Goal: Task Accomplishment & Management: Use online tool/utility

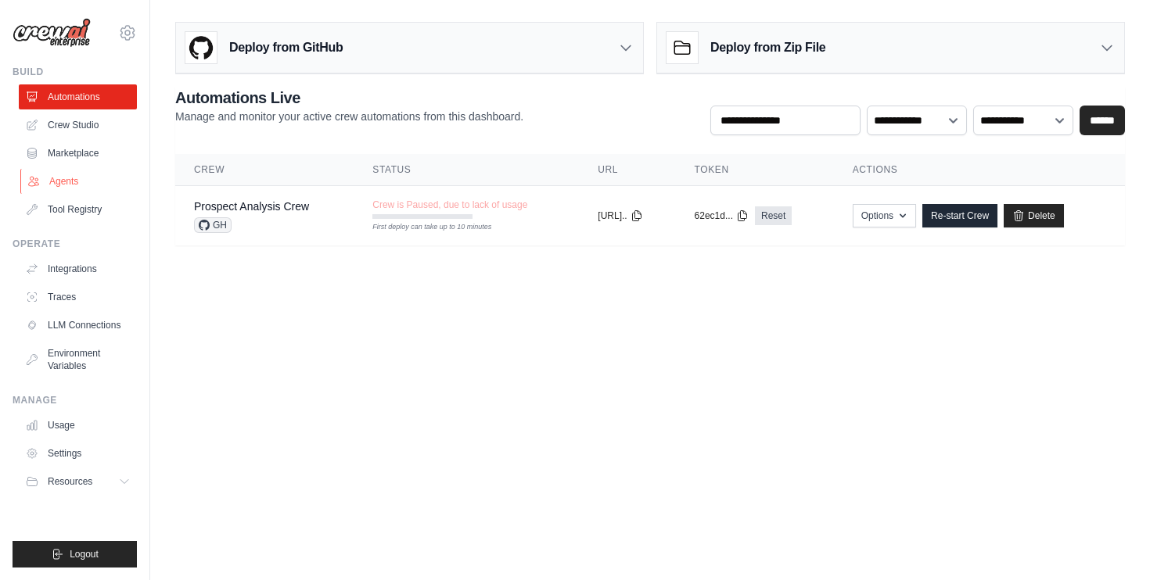
click at [75, 188] on link "Agents" at bounding box center [79, 181] width 118 height 25
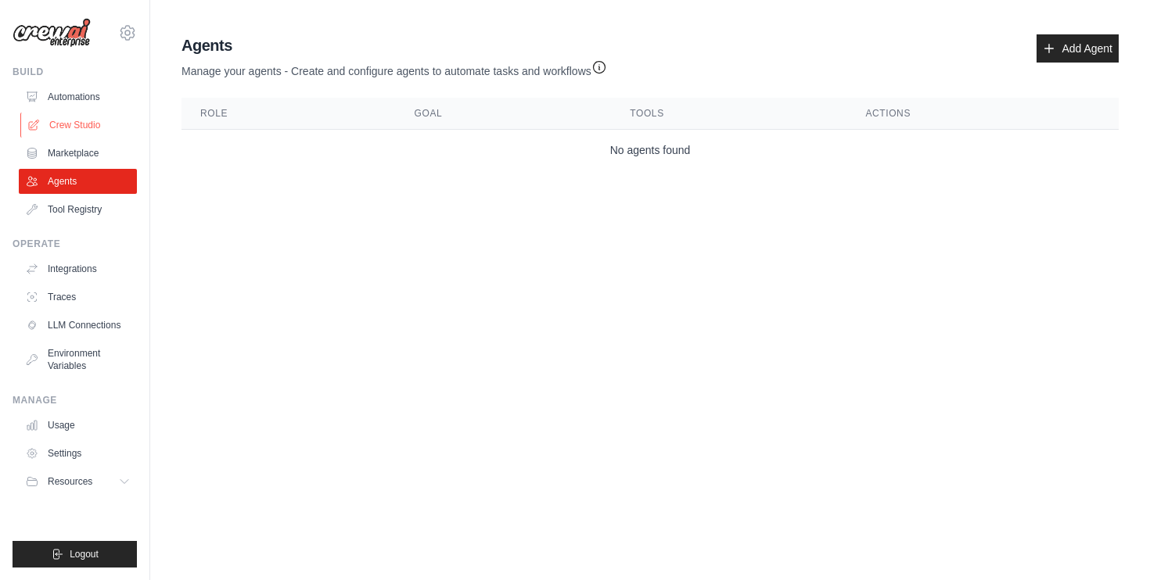
click at [76, 122] on link "Crew Studio" at bounding box center [79, 125] width 118 height 25
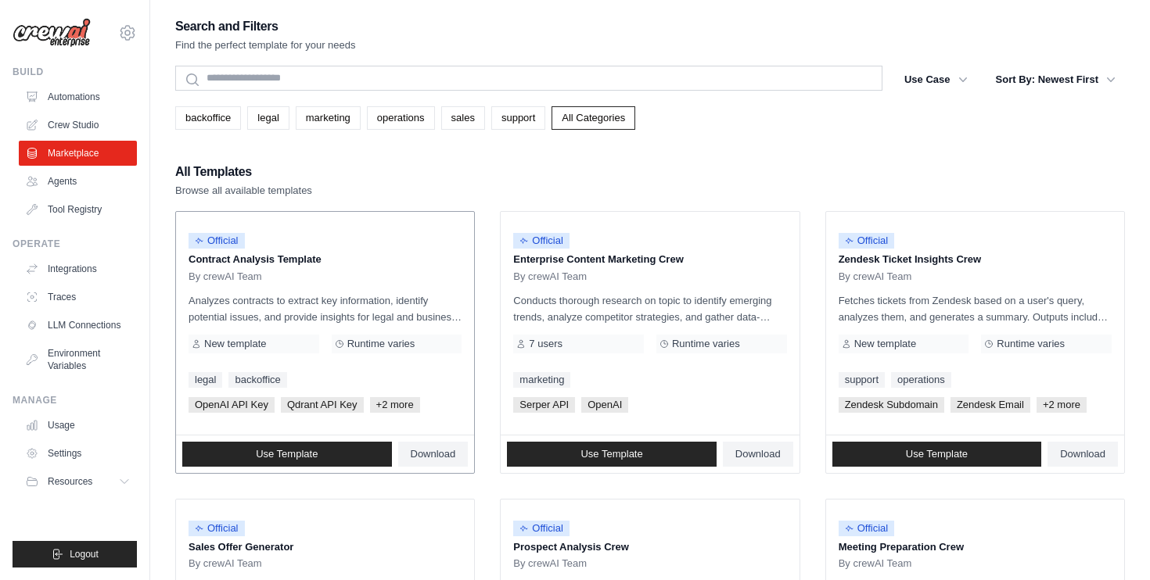
drag, startPoint x: 318, startPoint y: 255, endPoint x: 214, endPoint y: 248, distance: 104.3
click at [214, 248] on div "Official Contract Analysis Template By crewAI Team" at bounding box center [324, 253] width 273 height 59
click at [302, 303] on p "Analyzes contracts to extract key information, identify potential issues, and p…" at bounding box center [324, 309] width 273 height 33
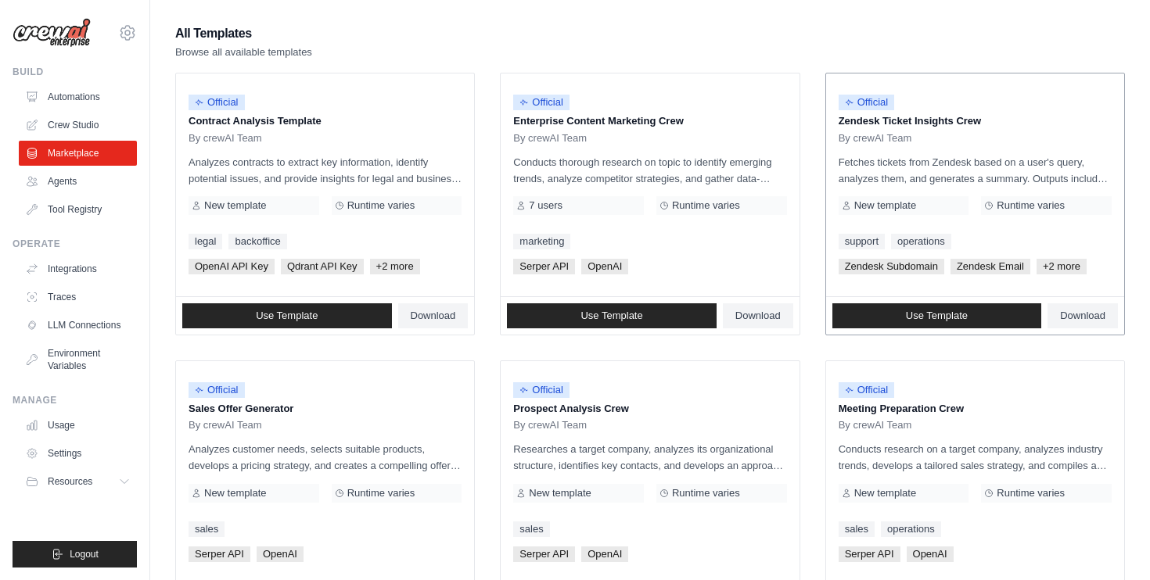
scroll to position [178, 0]
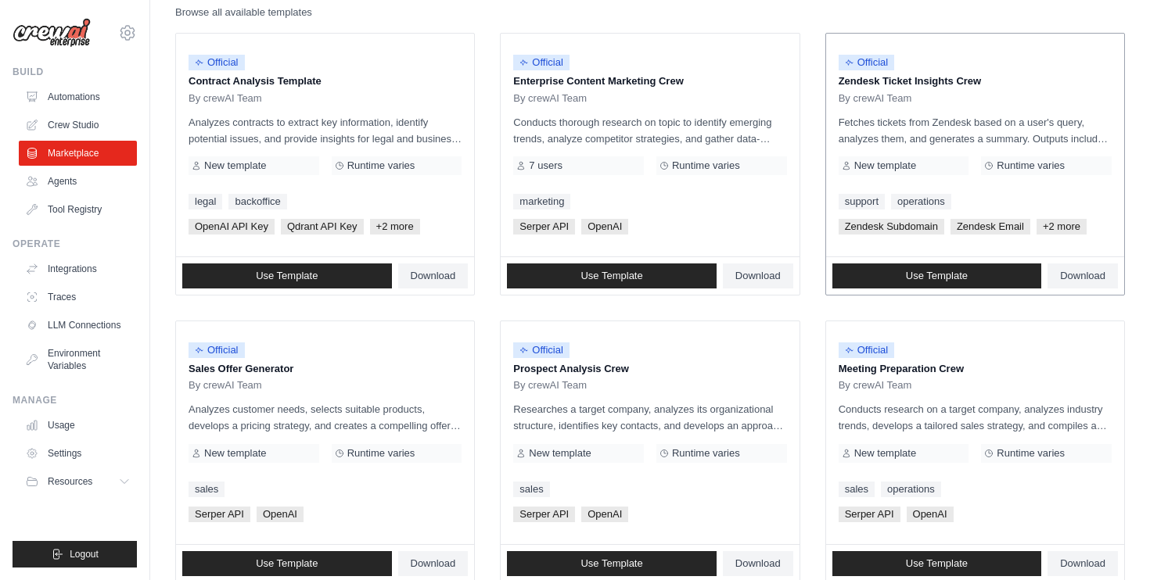
drag, startPoint x: 995, startPoint y: 84, endPoint x: 833, endPoint y: 86, distance: 161.9
click at [833, 86] on div "Official Zendesk Ticket Insights Crew By crewAI Team Fetches tickets from Zende…" at bounding box center [975, 145] width 298 height 223
click at [956, 98] on div "By crewAI Team" at bounding box center [974, 98] width 273 height 13
drag, startPoint x: 953, startPoint y: 83, endPoint x: 814, endPoint y: 85, distance: 138.5
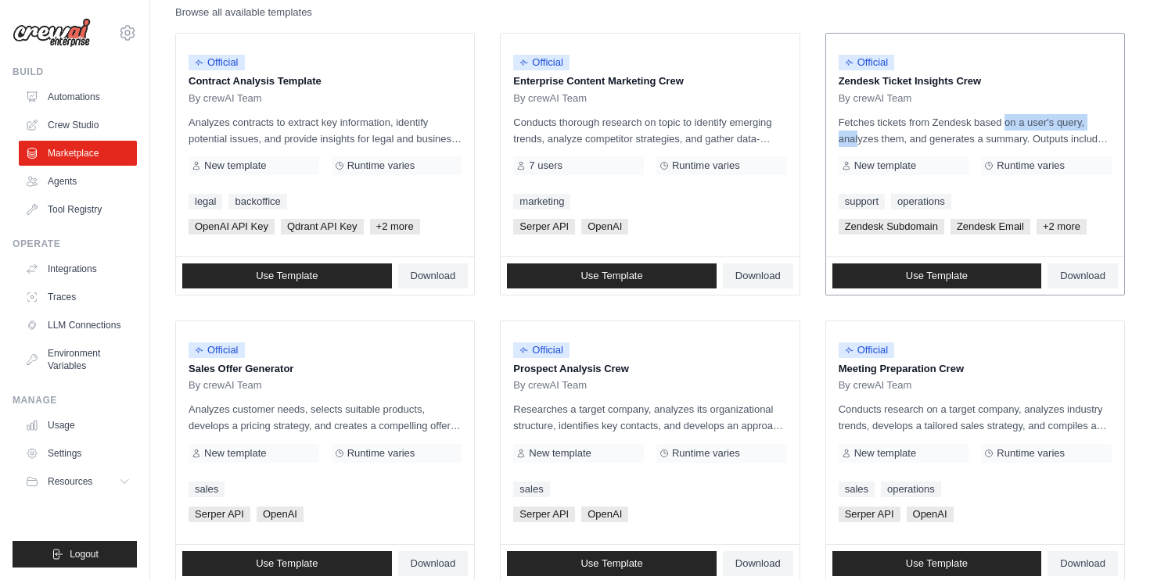
drag, startPoint x: 962, startPoint y: 117, endPoint x: 1066, endPoint y: 117, distance: 104.0
click at [1065, 117] on p "Fetches tickets from Zendesk based on a user's query, analyzes them, and genera…" at bounding box center [974, 130] width 273 height 33
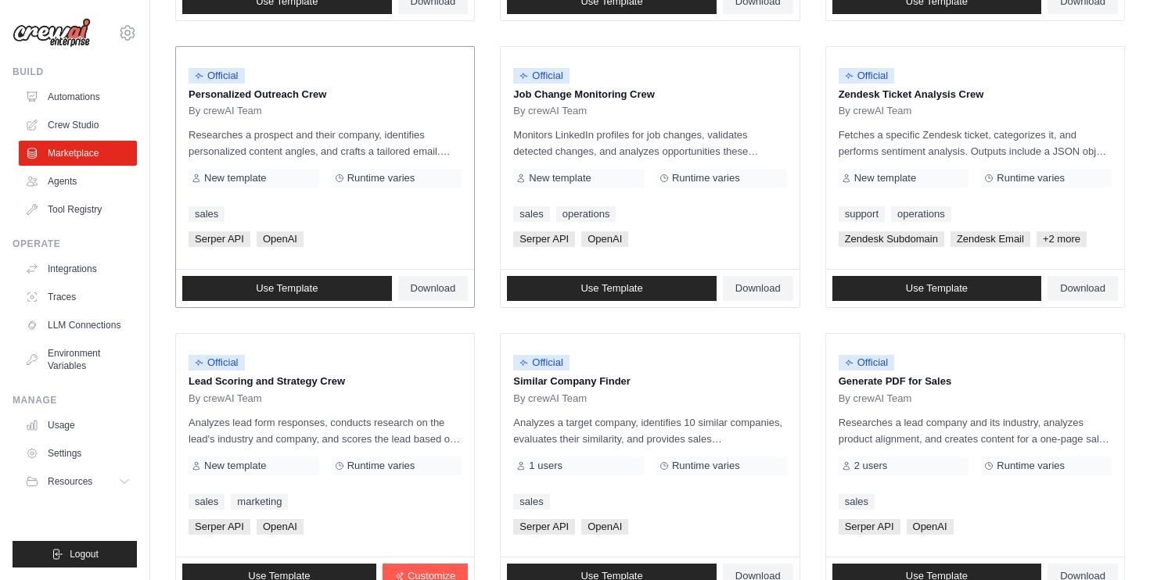
scroll to position [869, 0]
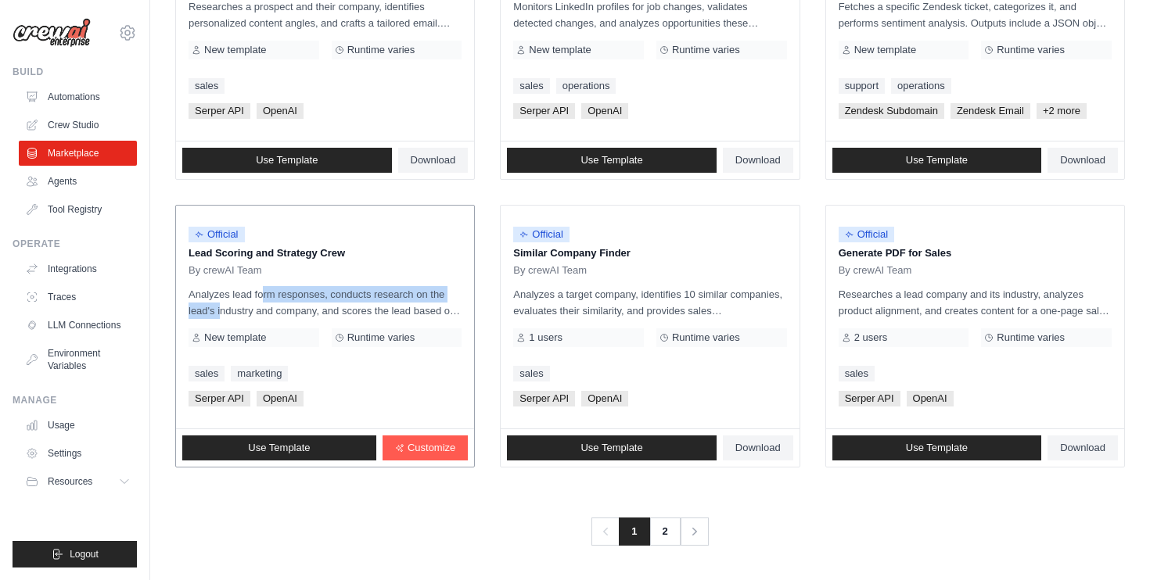
drag, startPoint x: 222, startPoint y: 298, endPoint x: 465, endPoint y: 302, distance: 242.5
click at [463, 302] on div "Official Lead Scoring and Strategy Crew By crewAI Team Analyzes lead form respo…" at bounding box center [325, 317] width 298 height 223
click at [702, 397] on div "Serper API OpenAI" at bounding box center [649, 399] width 273 height 16
click at [669, 525] on link "2" at bounding box center [666, 532] width 31 height 28
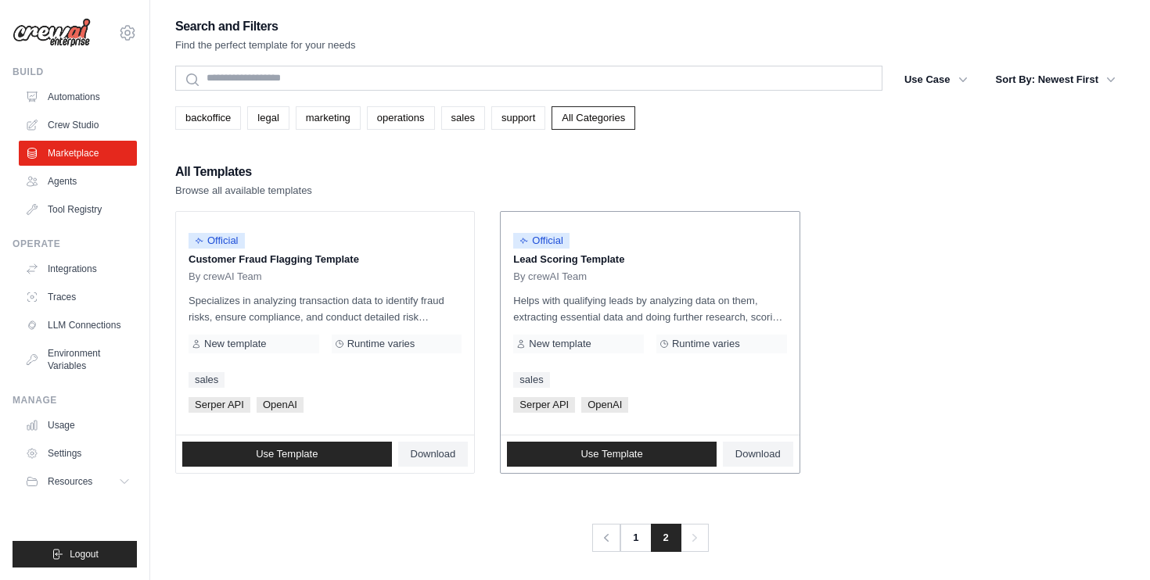
drag, startPoint x: 546, startPoint y: 262, endPoint x: 689, endPoint y: 262, distance: 143.1
click at [687, 262] on p "Lead Scoring Template" at bounding box center [649, 260] width 273 height 16
click at [219, 125] on link "backoffice" at bounding box center [208, 117] width 66 height 23
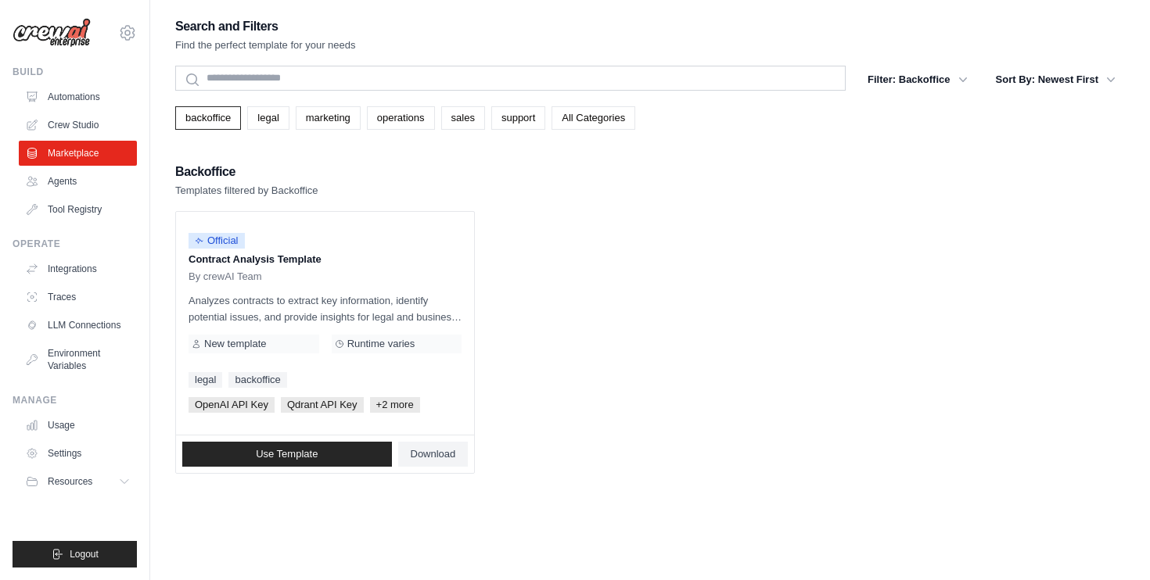
click at [260, 124] on link "legal" at bounding box center [267, 117] width 41 height 23
click at [300, 113] on link "marketing" at bounding box center [328, 117] width 65 height 23
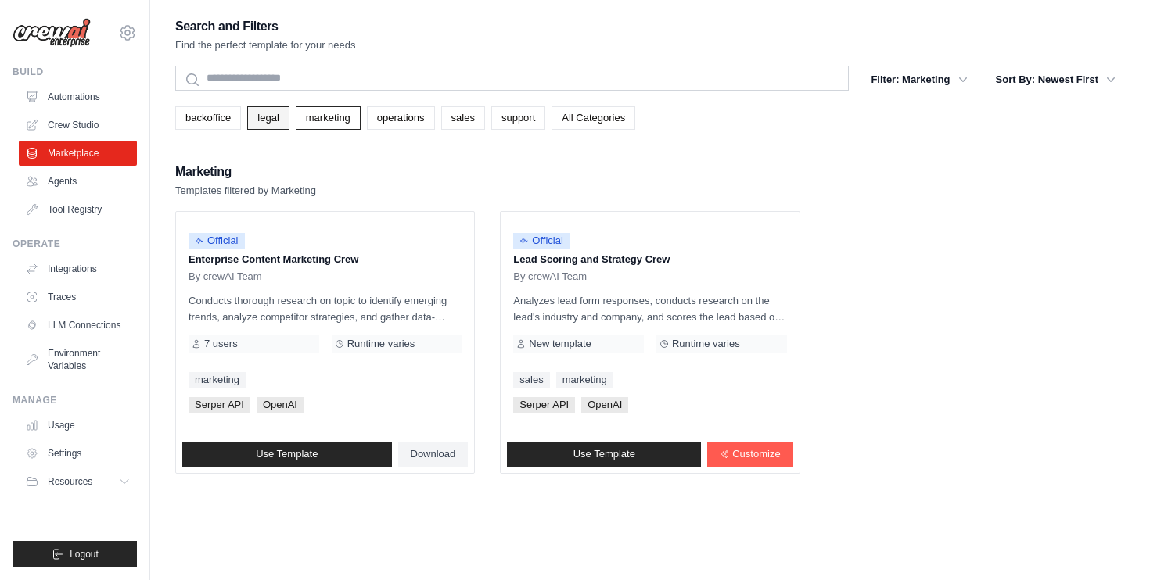
click at [288, 113] on link "legal" at bounding box center [267, 117] width 41 height 23
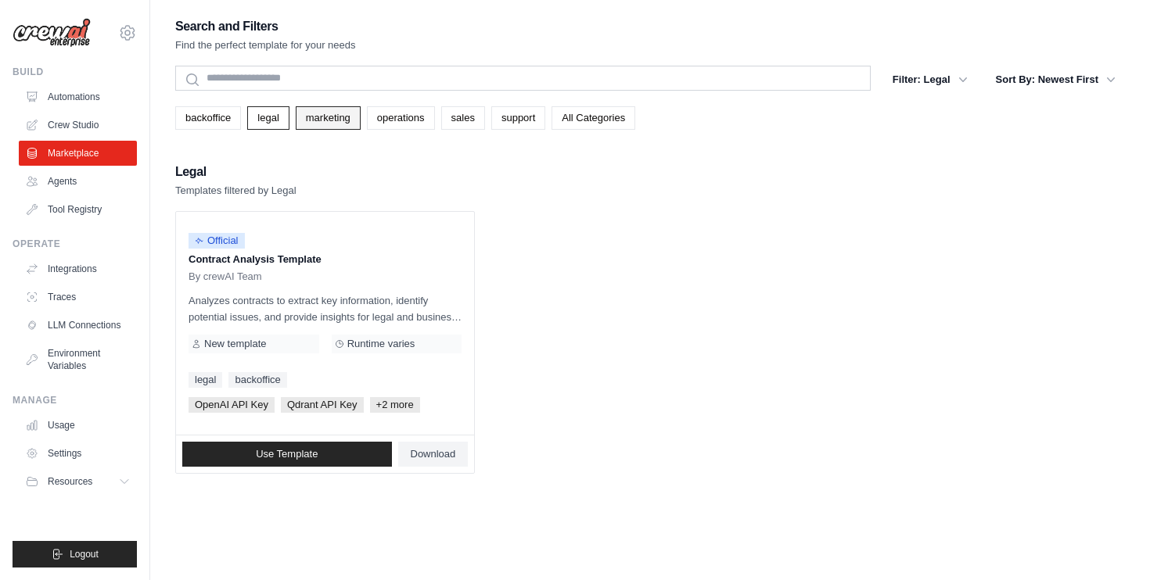
click at [335, 122] on link "marketing" at bounding box center [328, 117] width 65 height 23
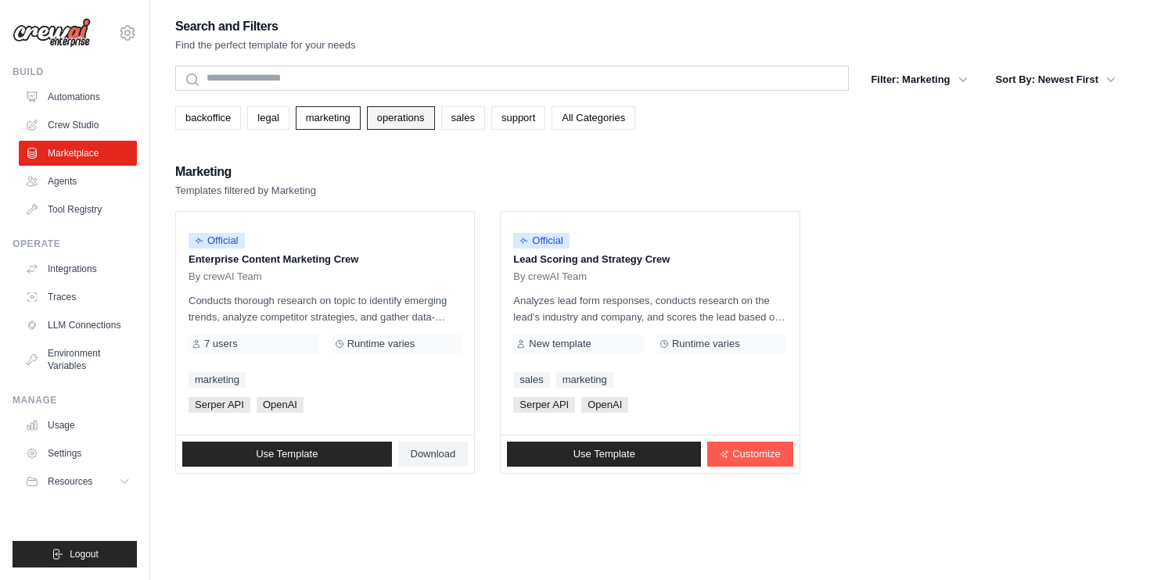
click at [395, 117] on link "operations" at bounding box center [401, 117] width 68 height 23
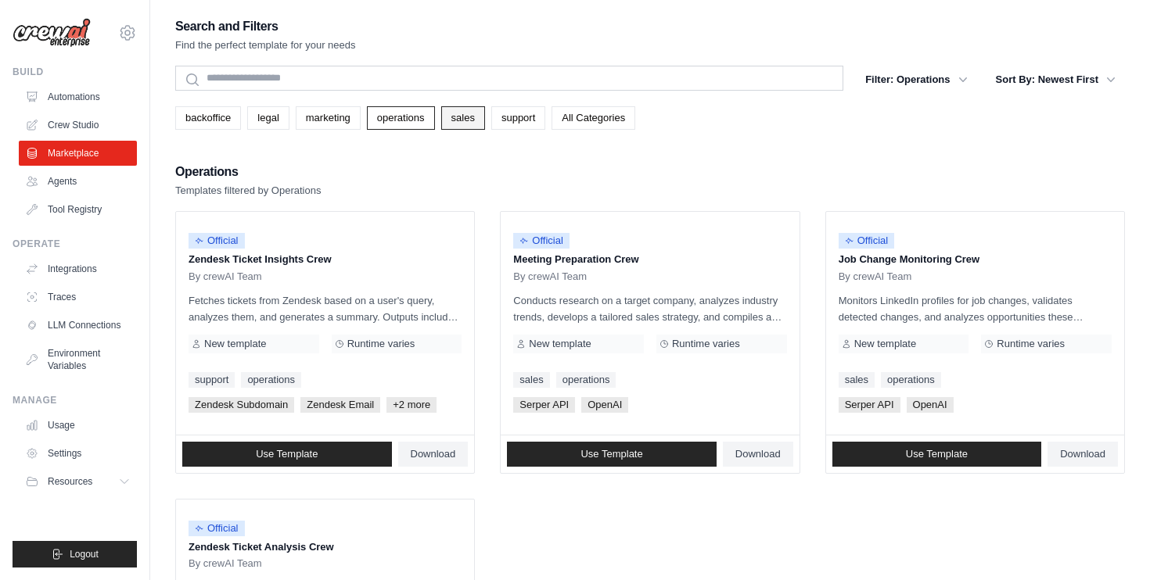
click at [474, 117] on link "sales" at bounding box center [463, 117] width 44 height 23
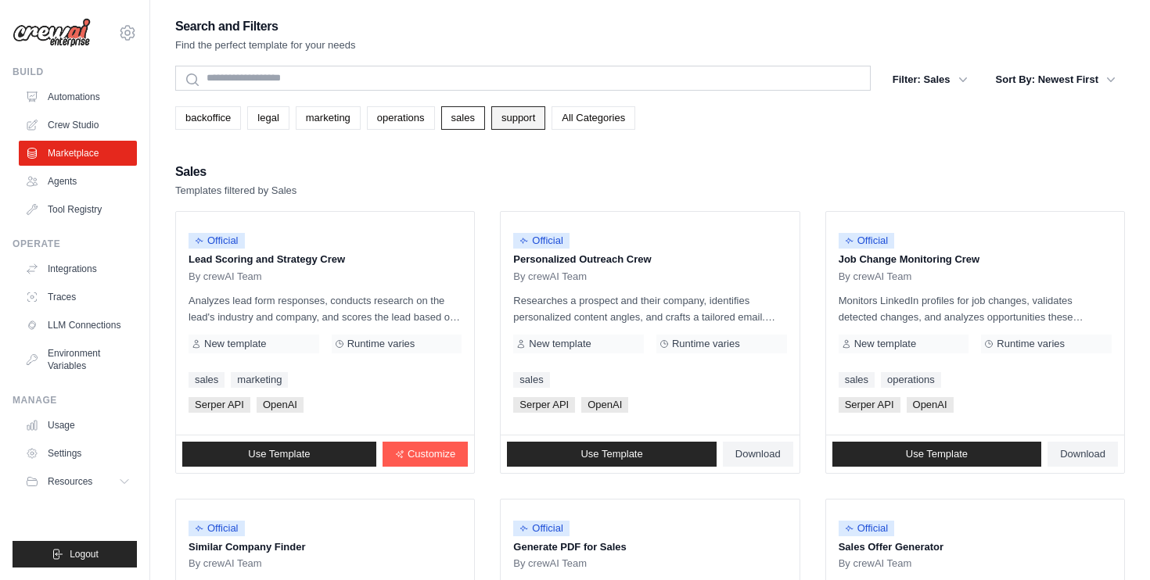
click at [506, 121] on link "support" at bounding box center [518, 117] width 54 height 23
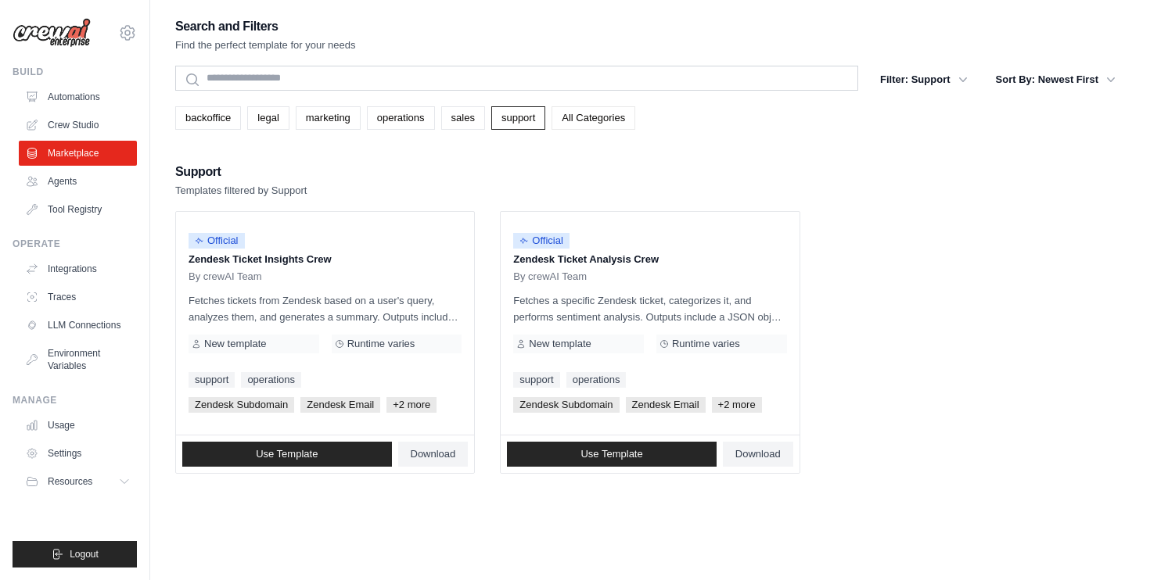
click at [575, 123] on link "All Categories" at bounding box center [593, 117] width 84 height 23
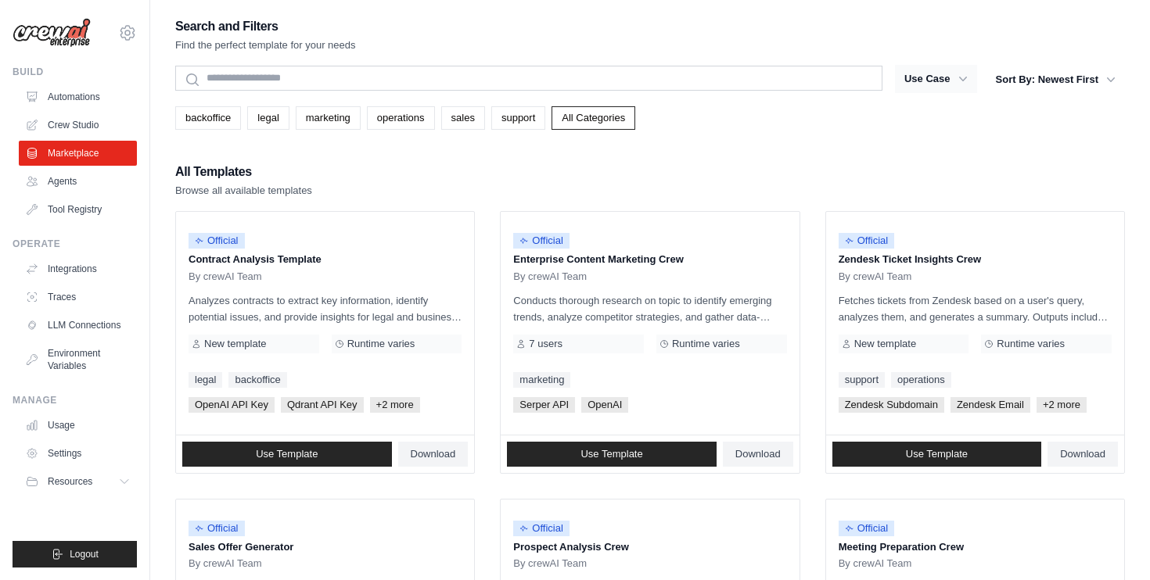
click at [939, 82] on button "Use Case" at bounding box center [936, 79] width 82 height 28
click at [974, 84] on button "Use Case" at bounding box center [936, 79] width 82 height 28
click at [1111, 70] on button "Sort By: Newest First" at bounding box center [1055, 79] width 138 height 28
click at [992, 92] on button "Sort By: Newest First" at bounding box center [1055, 79] width 138 height 28
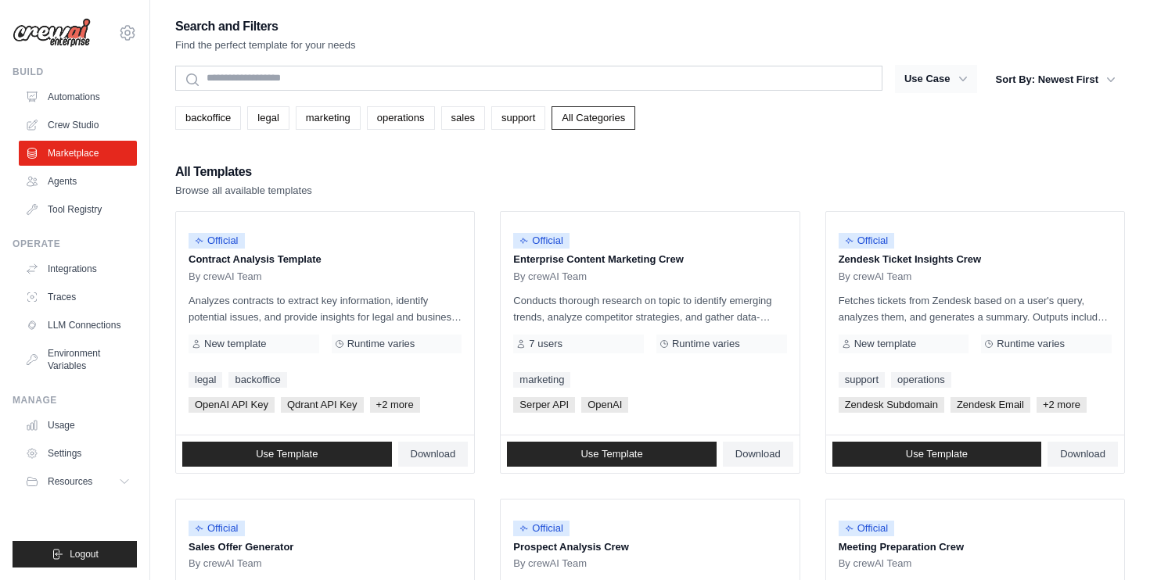
click at [937, 85] on button "Use Case" at bounding box center [936, 79] width 82 height 28
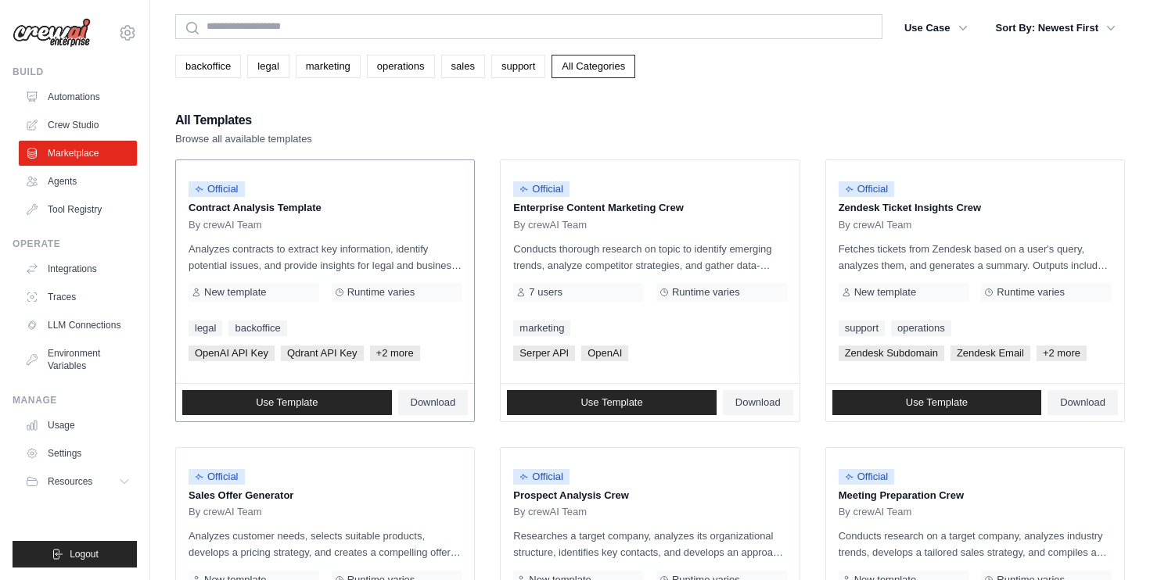
scroll to position [16, 0]
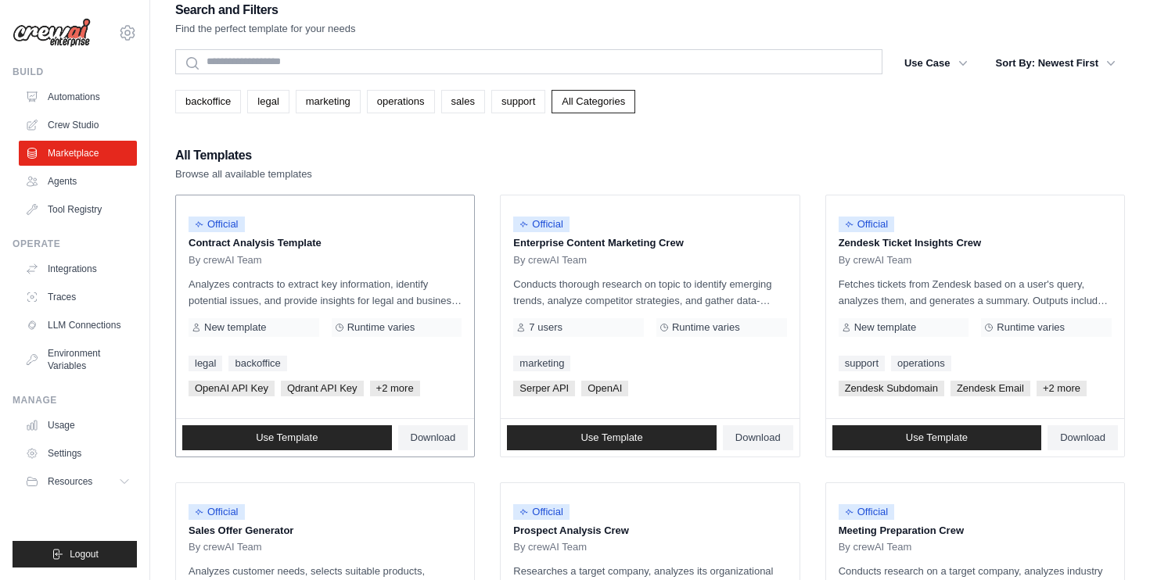
click at [397, 298] on p "Analyzes contracts to extract key information, identify potential issues, and p…" at bounding box center [324, 292] width 273 height 33
click at [290, 433] on span "Use Template" at bounding box center [287, 438] width 62 height 13
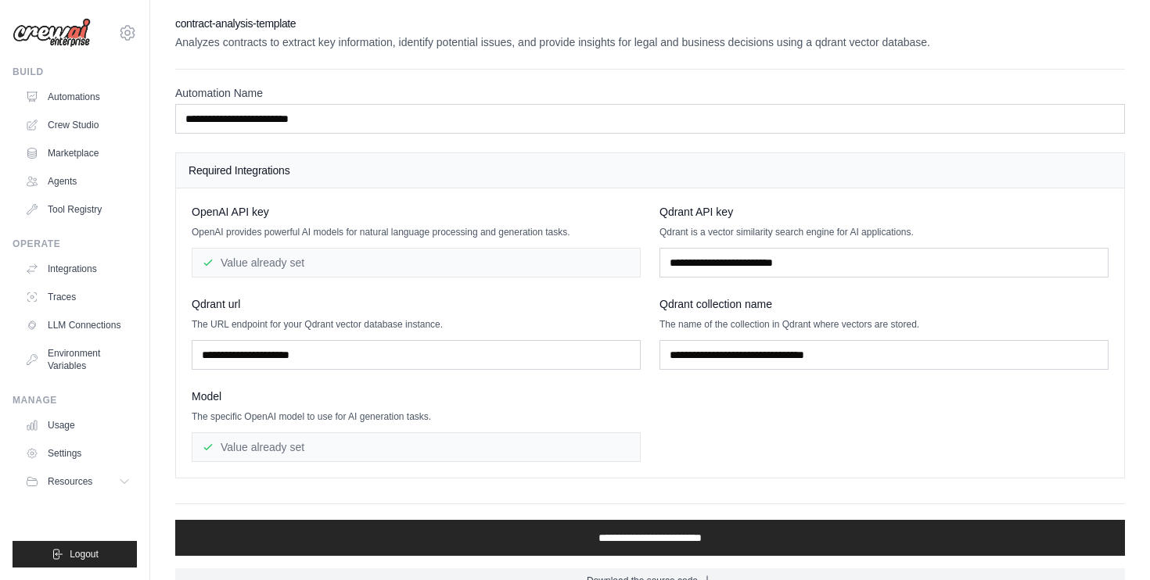
scroll to position [29, 0]
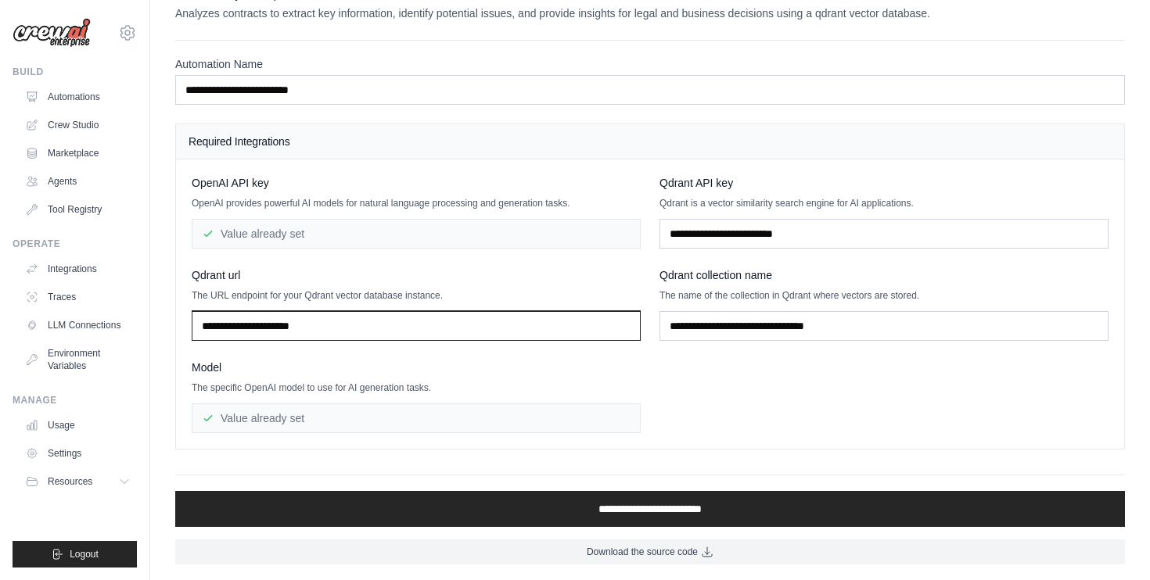
click at [340, 316] on input "text" at bounding box center [416, 326] width 449 height 30
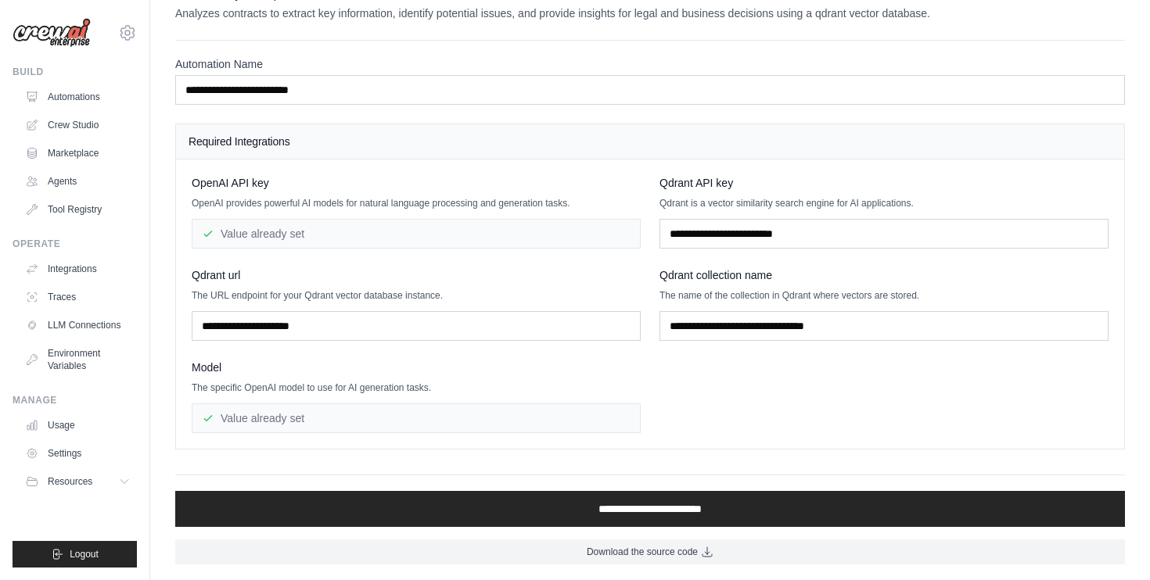
click at [307, 307] on div "Qdrant url The URL endpoint for your Qdrant vector database instance." at bounding box center [416, 304] width 449 height 74
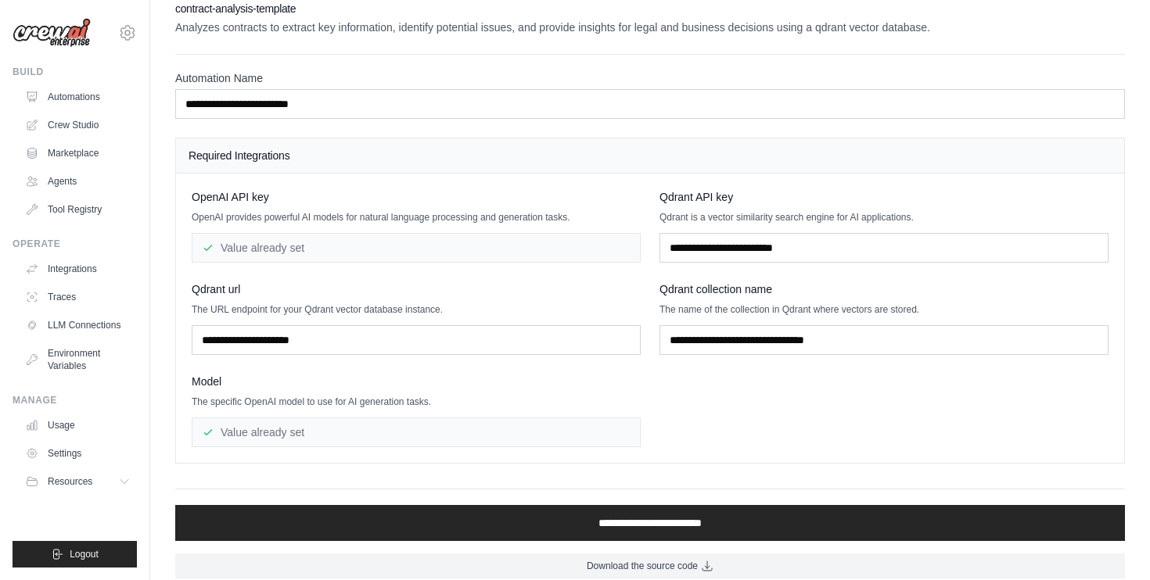
scroll to position [16, 0]
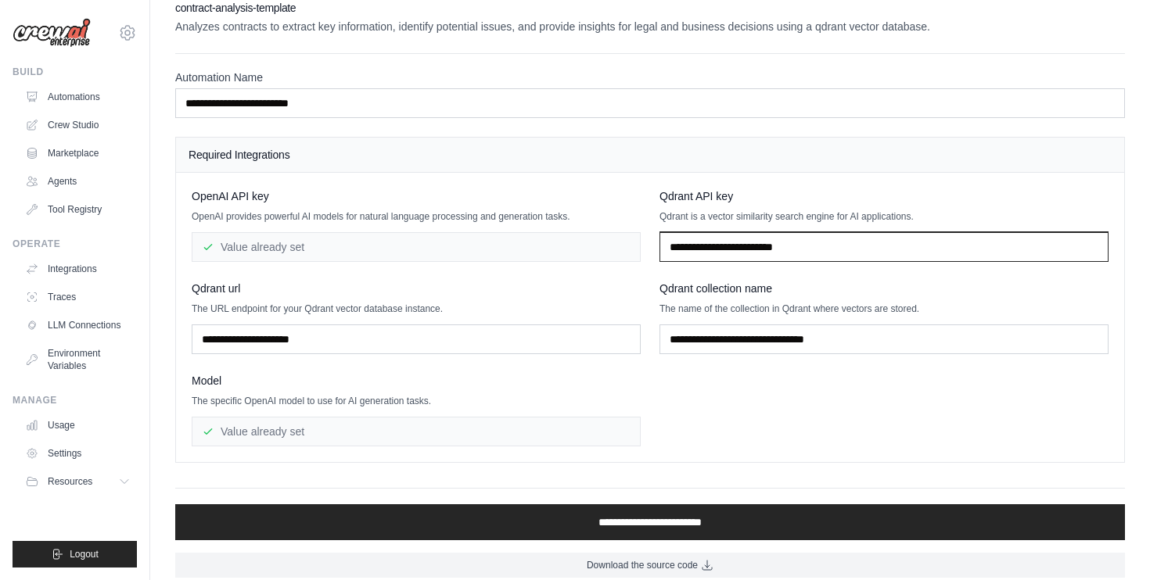
click at [777, 235] on input "text" at bounding box center [883, 247] width 449 height 30
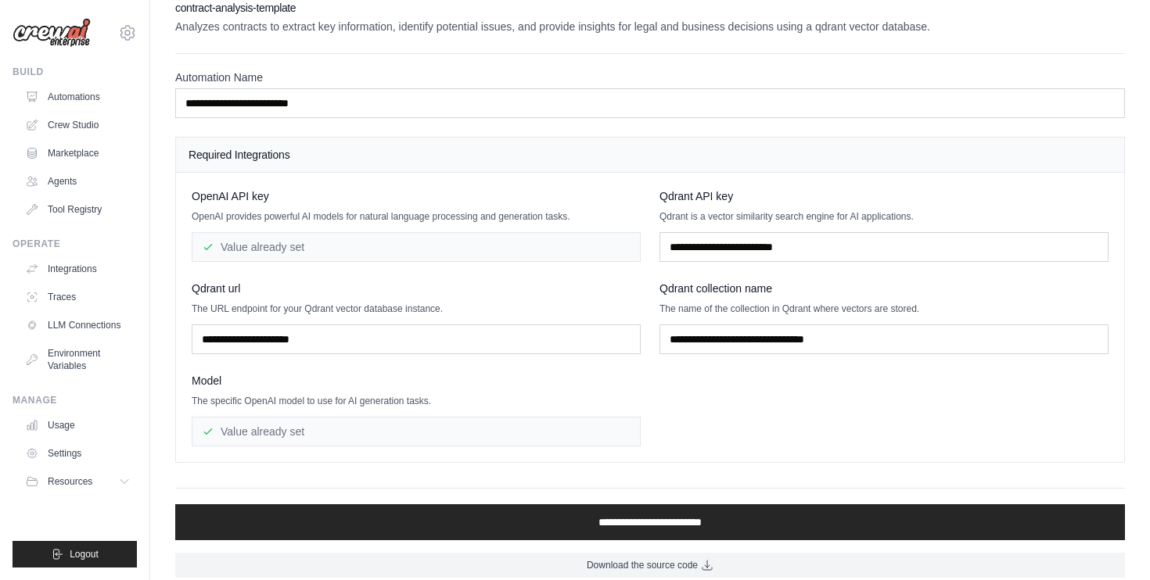
click at [756, 361] on div "OpenAI API key OpenAI provides powerful AI models for natural language processi…" at bounding box center [650, 317] width 917 height 258
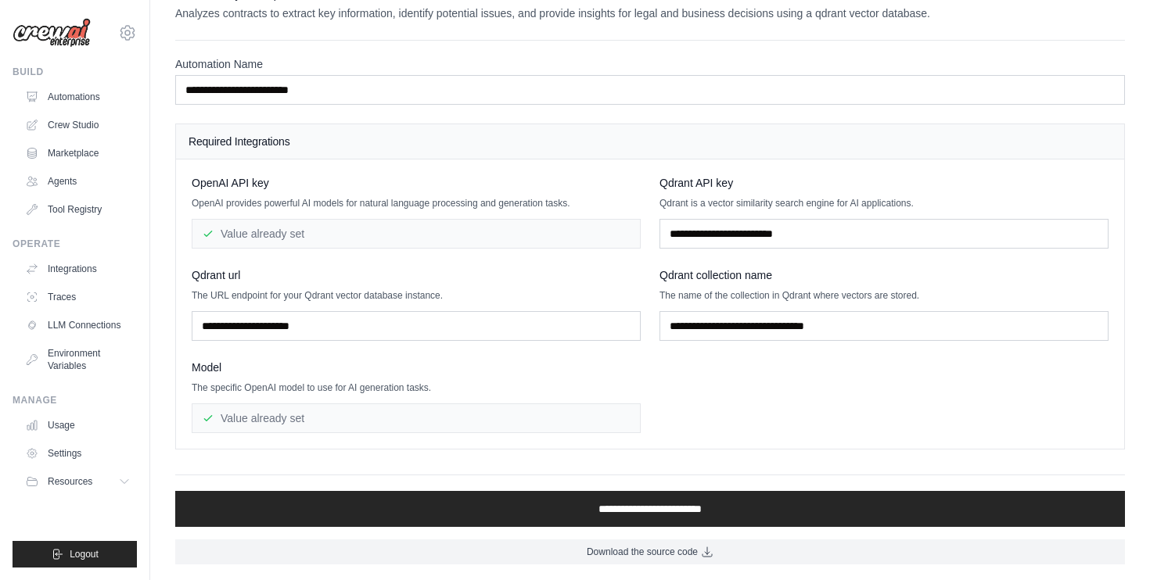
scroll to position [0, 0]
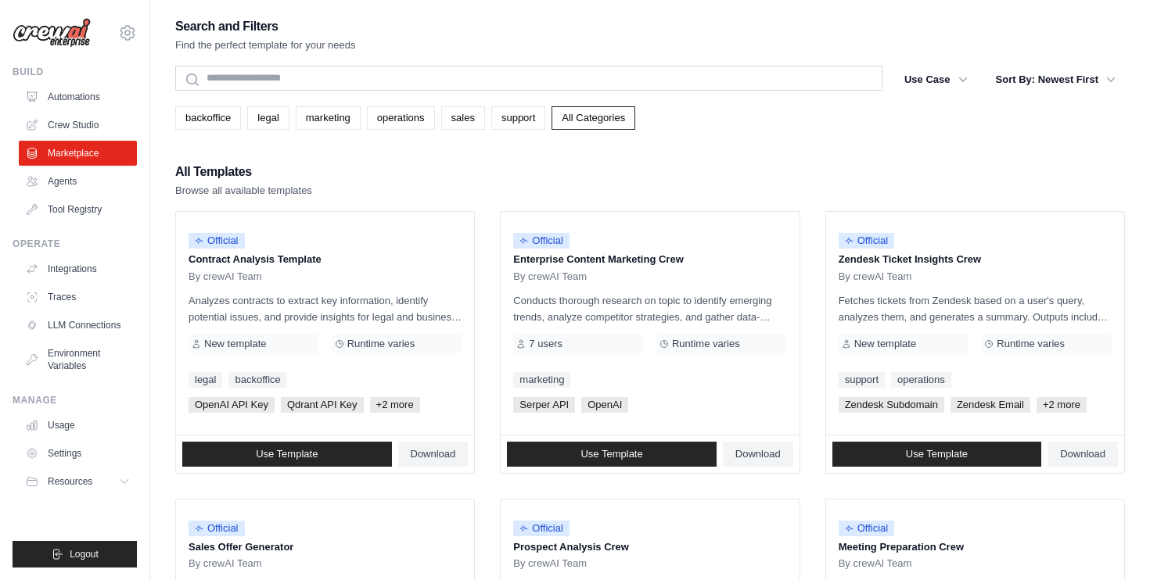
scroll to position [16, 0]
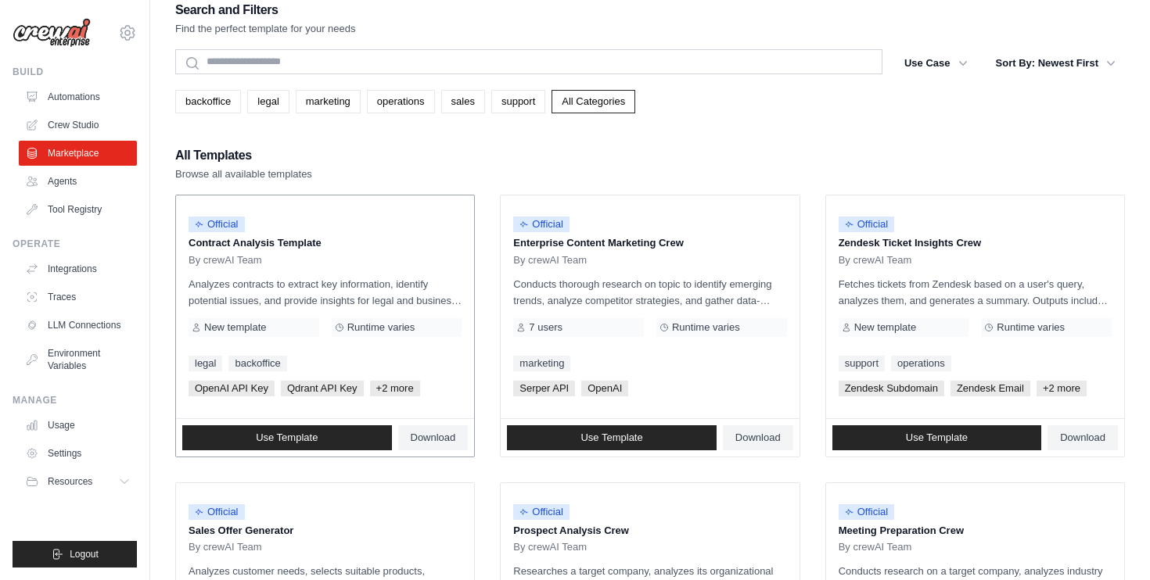
drag, startPoint x: 336, startPoint y: 244, endPoint x: 191, endPoint y: 246, distance: 145.5
click at [191, 246] on p "Contract Analysis Template" at bounding box center [324, 243] width 273 height 16
copy p "Contract Analysis Template"
